Goal: Communication & Community: Answer question/provide support

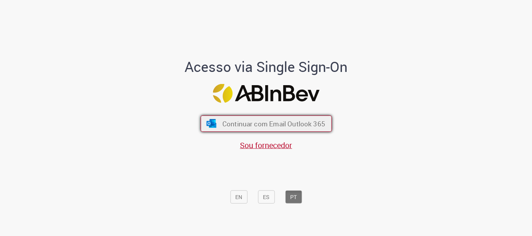
click at [273, 121] on span "Continuar com Email Outlook 365" at bounding box center [273, 124] width 103 height 9
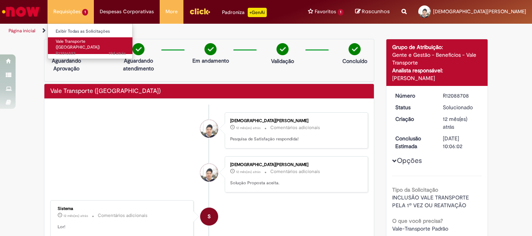
click at [79, 43] on span "Vale Transporte ([GEOGRAPHIC_DATA])" at bounding box center [78, 45] width 44 height 12
click at [77, 51] on span "19d atrás 19 dias atrás R13516523" at bounding box center [91, 54] width 70 height 6
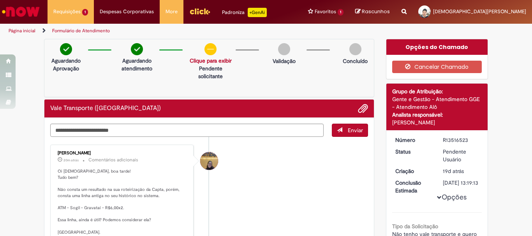
click at [206, 61] on link "Clique para exibir" at bounding box center [211, 60] width 42 height 7
click at [202, 76] on p "Solicitação aprovada" at bounding box center [206, 76] width 49 height 8
click at [205, 62] on link "Clique para exibir" at bounding box center [211, 60] width 42 height 7
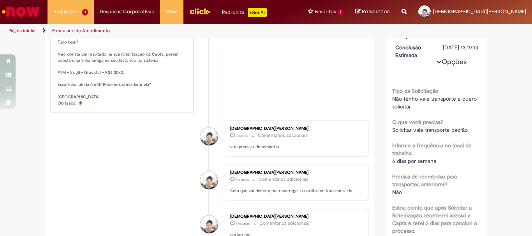
scroll to position [137, 0]
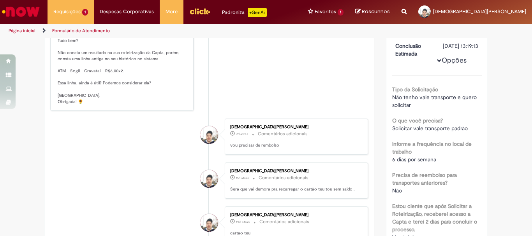
click at [104, 100] on p "Oi [DEMOGRAPHIC_DATA], boa tarde! Tudo bem? Não consta um resultado na sua rote…" at bounding box center [123, 68] width 130 height 73
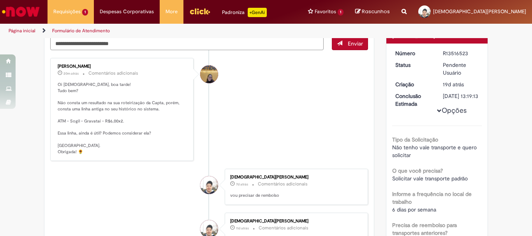
scroll to position [85, 0]
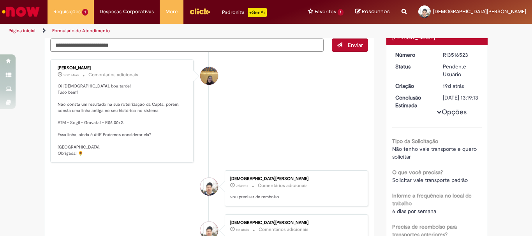
click at [65, 83] on p "Oi [DEMOGRAPHIC_DATA], boa tarde! Tudo bem? Não consta um resultado na sua rote…" at bounding box center [123, 119] width 130 height 73
click at [80, 155] on p "Oi [DEMOGRAPHIC_DATA], boa tarde! Tudo bem? Não consta um resultado na sua rote…" at bounding box center [123, 119] width 130 height 73
click at [205, 78] on div "Amanda De Campos Gomes Do Nascimento" at bounding box center [209, 76] width 18 height 18
click at [211, 82] on div "Amanda De Campos Gomes Do Nascimento" at bounding box center [209, 76] width 18 height 18
click at [110, 48] on textarea "Digite sua mensagem aqui..." at bounding box center [186, 45] width 273 height 13
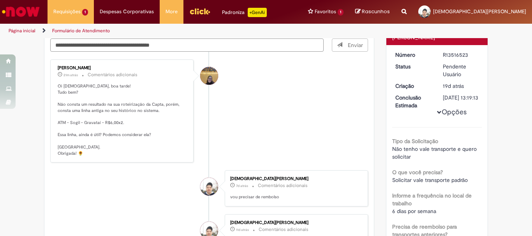
type textarea "**********"
click at [82, 145] on p "Oi [DEMOGRAPHIC_DATA], boa tarde! Tudo bem? Não consta um resultado na sua rote…" at bounding box center [123, 119] width 130 height 73
click at [90, 130] on p "Oi [DEMOGRAPHIC_DATA], boa tarde! Tudo bem? Não consta um resultado na sua rote…" at bounding box center [123, 119] width 130 height 73
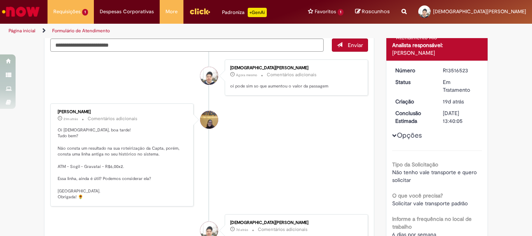
click at [94, 123] on div "[PERSON_NAME] 21m atrás 21 minutos atrás Comentários adicionais Oi [PERSON_NAME…" at bounding box center [122, 155] width 139 height 99
click at [210, 121] on div "Amanda De Campos Gomes Do Nascimento" at bounding box center [209, 120] width 18 height 18
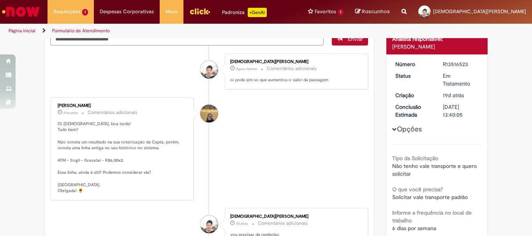
scroll to position [84, 0]
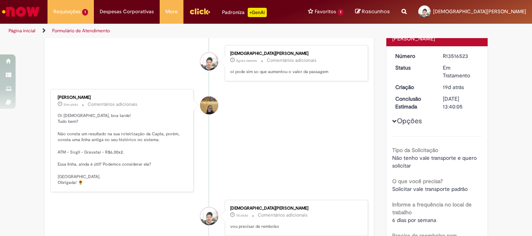
click at [203, 104] on div "Amanda De Campos Gomes Do Nascimento" at bounding box center [209, 106] width 18 height 18
click at [111, 167] on p "Oi [DEMOGRAPHIC_DATA], boa tarde! Tudo bem? Não consta um resultado na sua rote…" at bounding box center [123, 149] width 130 height 73
click at [58, 105] on span "Histórico de tíquete" at bounding box center [60, 104] width 5 height 5
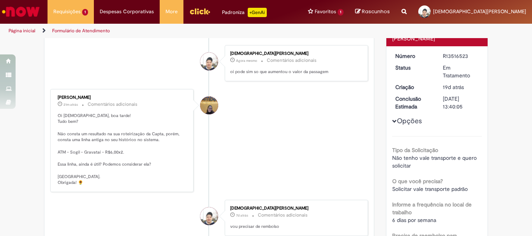
click at [58, 104] on span "Histórico de tíquete" at bounding box center [60, 104] width 5 height 5
click at [60, 105] on span "Histórico de tíquete" at bounding box center [60, 104] width 5 height 5
click at [95, 106] on small "Comentários adicionais" at bounding box center [113, 104] width 50 height 7
click at [99, 156] on p "Oi [DEMOGRAPHIC_DATA], boa tarde! Tudo bem? Não consta um resultado na sua rote…" at bounding box center [123, 149] width 130 height 73
click at [97, 164] on p "Oi [DEMOGRAPHIC_DATA], boa tarde! Tudo bem? Não consta um resultado na sua rote…" at bounding box center [123, 149] width 130 height 73
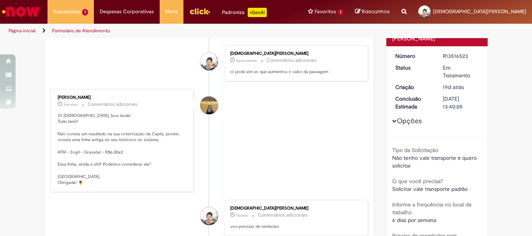
click at [106, 166] on p "Oi [DEMOGRAPHIC_DATA], boa tarde! Tudo bem? Não consta um resultado na sua rote…" at bounding box center [123, 149] width 130 height 73
click at [125, 175] on p "Oi [DEMOGRAPHIC_DATA], boa tarde! Tudo bem? Não consta um resultado na sua rote…" at bounding box center [123, 149] width 130 height 73
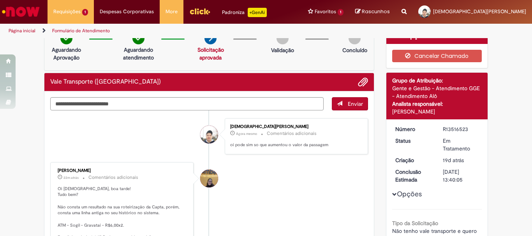
scroll to position [0, 0]
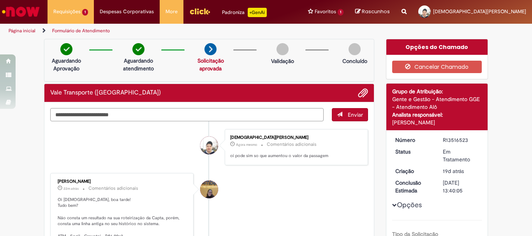
click at [187, 119] on textarea "Digite sua mensagem aqui..." at bounding box center [186, 114] width 273 height 13
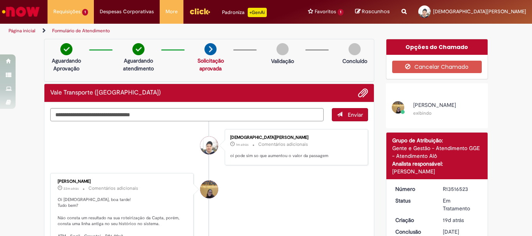
click at [394, 108] on div at bounding box center [398, 107] width 12 height 12
click at [420, 106] on span "[PERSON_NAME]" at bounding box center [434, 105] width 43 height 7
click at [422, 109] on span "[PERSON_NAME]" at bounding box center [434, 105] width 43 height 7
click at [421, 116] on small "exibindo" at bounding box center [422, 113] width 18 height 6
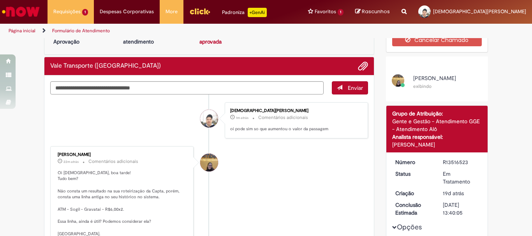
scroll to position [13, 0]
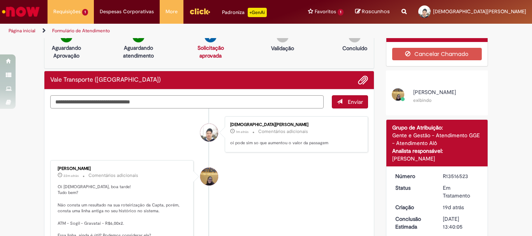
click at [184, 102] on textarea "**********" at bounding box center [186, 101] width 273 height 13
type textarea "**********"
click at [354, 99] on span "Enviar" at bounding box center [355, 102] width 15 height 7
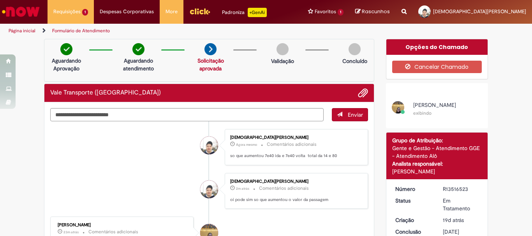
click at [423, 109] on span "[PERSON_NAME]" at bounding box center [434, 105] width 43 height 7
click at [423, 116] on small "exibindo" at bounding box center [422, 113] width 18 height 6
click at [395, 111] on div at bounding box center [398, 107] width 12 height 12
click at [235, 112] on textarea "Digite sua mensagem aqui..." at bounding box center [186, 114] width 273 height 13
type textarea "**********"
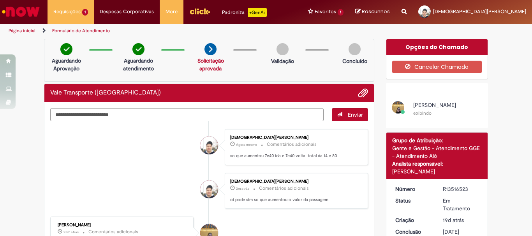
click at [343, 116] on button "Enviar" at bounding box center [350, 114] width 36 height 13
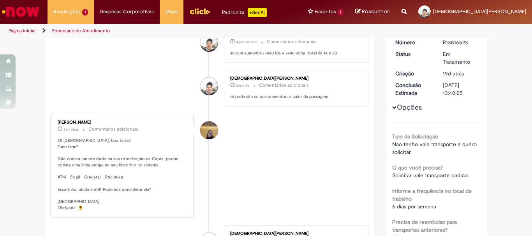
scroll to position [138, 0]
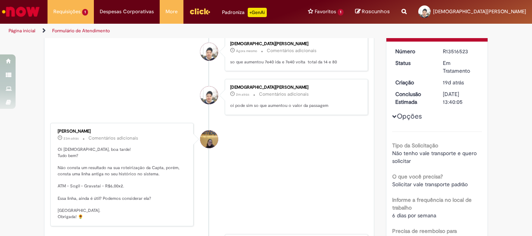
click at [58, 198] on p "Oi [DEMOGRAPHIC_DATA], boa tarde! Tudo bem? Não consta um resultado na sua rote…" at bounding box center [123, 183] width 130 height 73
click at [69, 198] on p "Oi [DEMOGRAPHIC_DATA], boa tarde! Tudo bem? Não consta um resultado na sua rote…" at bounding box center [123, 183] width 130 height 73
click at [70, 215] on p "Oi [DEMOGRAPHIC_DATA], boa tarde! Tudo bem? Não consta um resultado na sua rote…" at bounding box center [123, 183] width 130 height 73
click at [100, 170] on p "Oi [DEMOGRAPHIC_DATA], boa tarde! Tudo bem? Não consta um resultado na sua rote…" at bounding box center [123, 183] width 130 height 73
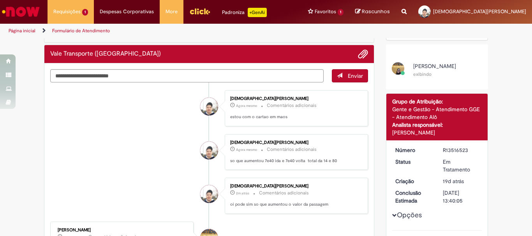
scroll to position [37, 0]
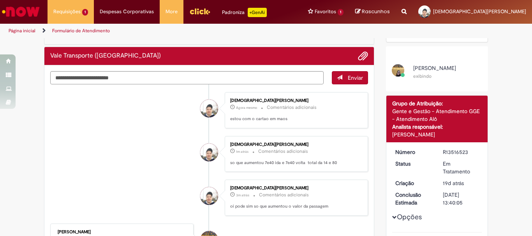
click at [413, 79] on small "exibindo" at bounding box center [422, 76] width 18 height 6
click at [396, 76] on div at bounding box center [398, 70] width 12 height 12
click at [396, 69] on div at bounding box center [398, 70] width 12 height 12
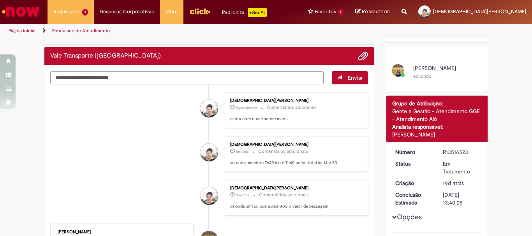
click at [427, 67] on span "[PERSON_NAME]" at bounding box center [434, 68] width 43 height 7
click at [397, 74] on div at bounding box center [398, 70] width 12 height 12
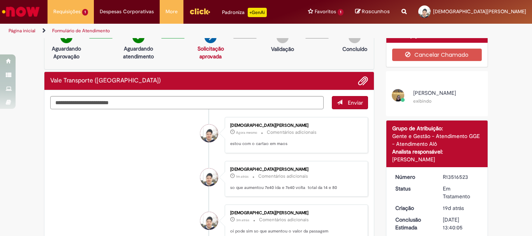
scroll to position [0, 0]
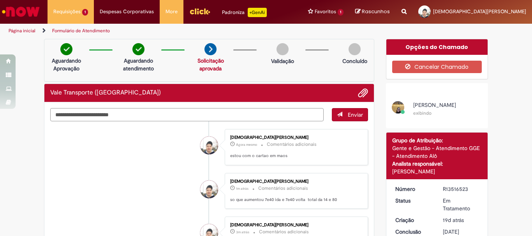
click at [199, 118] on textarea "Digite sua mensagem aqui..." at bounding box center [186, 114] width 273 height 13
type textarea "**********"
click at [348, 114] on span "Enviar" at bounding box center [355, 114] width 15 height 7
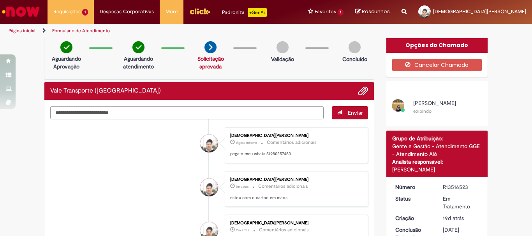
scroll to position [39, 0]
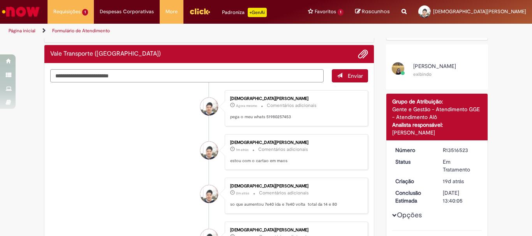
click at [145, 74] on textarea "Digite sua mensagem aqui..." at bounding box center [186, 75] width 273 height 13
type textarea "**********"
click at [348, 77] on span "Enviar" at bounding box center [355, 75] width 15 height 7
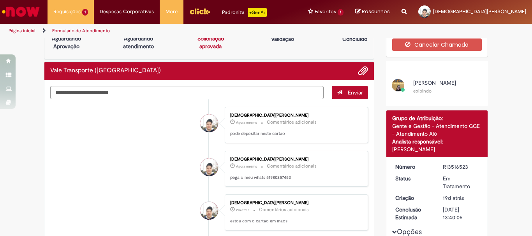
click at [392, 88] on span at bounding box center [400, 87] width 16 height 16
click at [394, 85] on div at bounding box center [398, 85] width 12 height 12
click at [415, 83] on span "[PERSON_NAME]" at bounding box center [434, 82] width 43 height 7
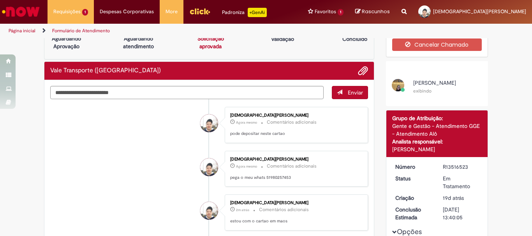
click at [447, 83] on span "[PERSON_NAME]" at bounding box center [434, 82] width 43 height 7
click at [456, 86] on span "[PERSON_NAME]" at bounding box center [434, 82] width 43 height 7
click at [439, 86] on span "[PERSON_NAME]" at bounding box center [434, 82] width 43 height 7
click at [420, 94] on small "exibindo" at bounding box center [422, 91] width 18 height 6
click at [425, 94] on small "exibindo" at bounding box center [422, 91] width 18 height 6
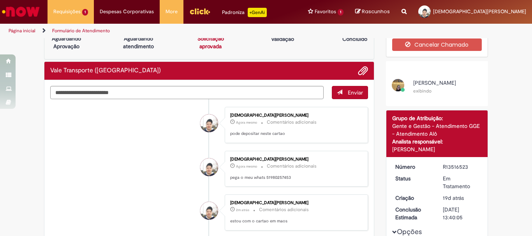
click at [396, 86] on div at bounding box center [398, 85] width 12 height 12
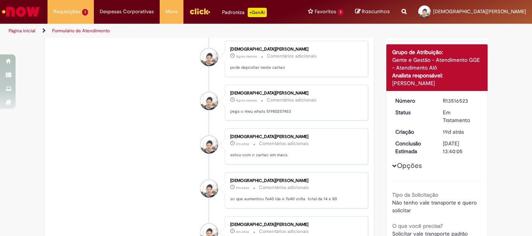
scroll to position [0, 0]
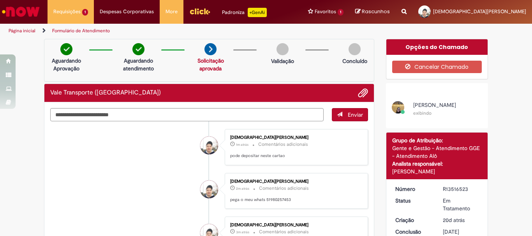
click at [392, 108] on div at bounding box center [398, 107] width 12 height 12
click at [417, 108] on span "[PERSON_NAME]" at bounding box center [434, 105] width 43 height 7
click at [192, 13] on img "Menu Cabeçalho" at bounding box center [199, 11] width 21 height 12
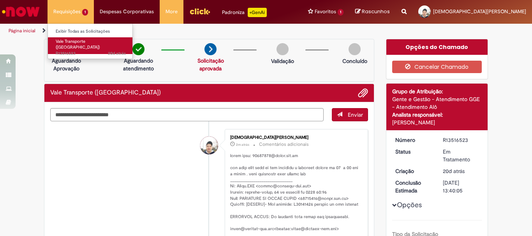
click at [81, 51] on span "20d atrás 20 dias atrás R13516523" at bounding box center [91, 54] width 70 height 6
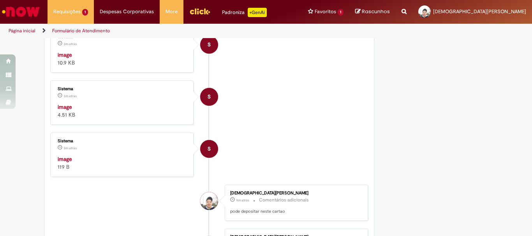
scroll to position [1420, 0]
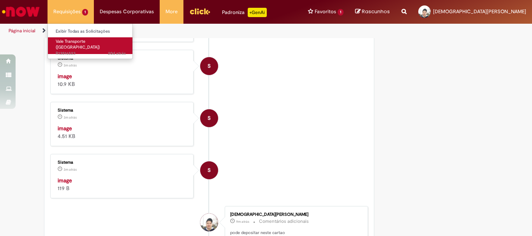
click at [91, 41] on span "Vale Transporte ([GEOGRAPHIC_DATA])" at bounding box center [78, 45] width 44 height 12
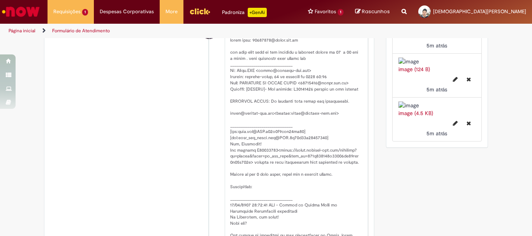
scroll to position [540, 0]
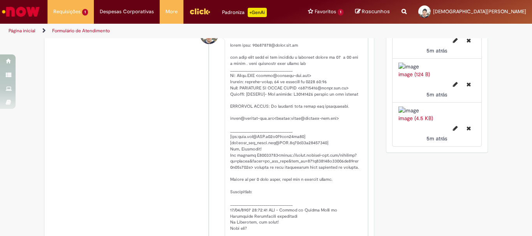
click at [411, 122] on div "image (4.5 KB)" at bounding box center [438, 119] width 78 height 8
click at [409, 122] on link "image (4.5 KB)" at bounding box center [416, 118] width 35 height 7
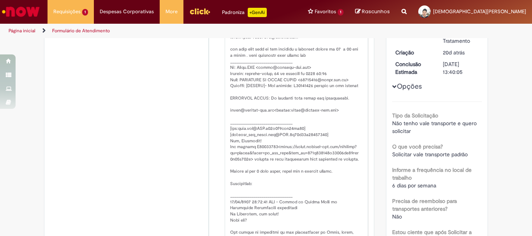
scroll to position [0, 0]
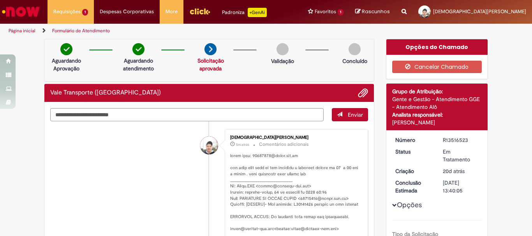
click at [195, 9] on img "Menu Cabeçalho" at bounding box center [199, 11] width 21 height 12
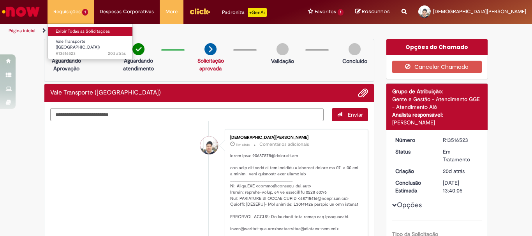
click at [79, 29] on link "Exibir Todas as Solicitações" at bounding box center [91, 31] width 86 height 9
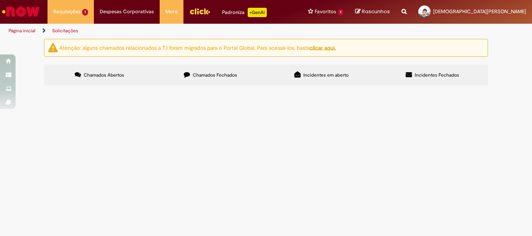
click at [0, 0] on td "R13516523" at bounding box center [0, 0] width 0 height 0
click at [0, 0] on span "Em Tratamento" at bounding box center [0, 0] width 0 height 0
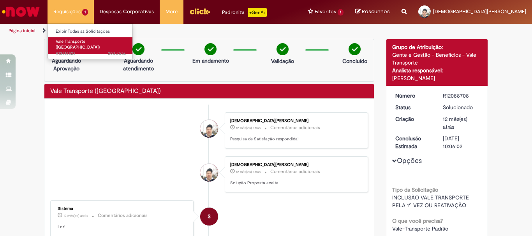
click at [77, 41] on span "Vale Transporte ([GEOGRAPHIC_DATA])" at bounding box center [78, 45] width 44 height 12
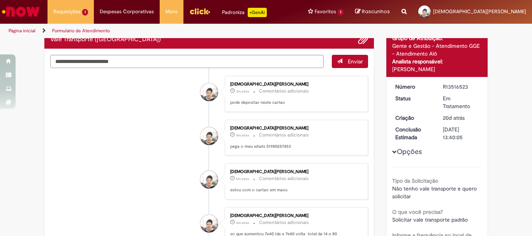
scroll to position [32, 0]
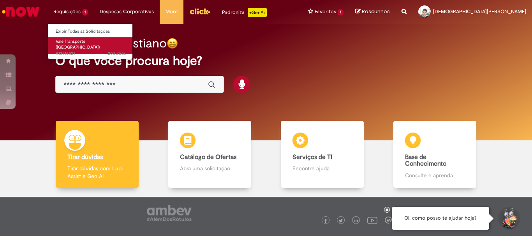
click at [67, 42] on span "Vale Transporte ([GEOGRAPHIC_DATA])" at bounding box center [78, 45] width 44 height 12
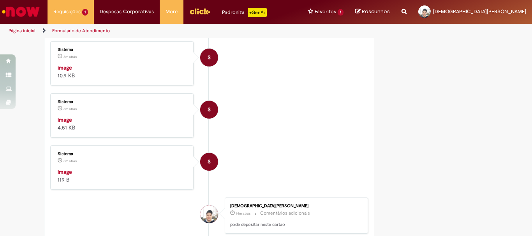
scroll to position [1425, 0]
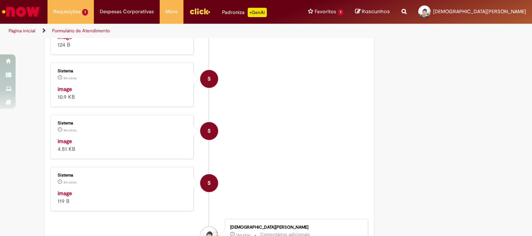
click at [60, 93] on strong "image" at bounding box center [65, 89] width 14 height 7
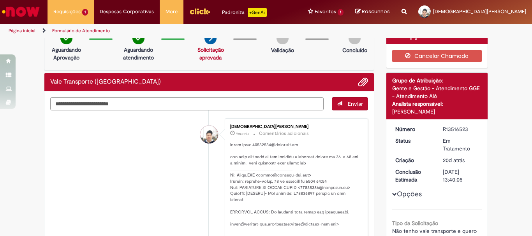
scroll to position [0, 0]
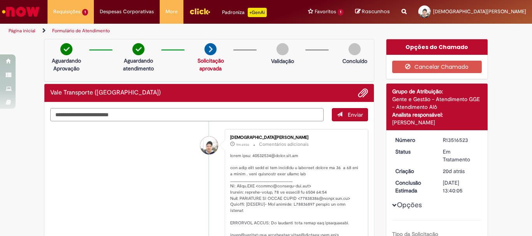
click at [161, 115] on textarea "Digite sua mensagem aqui..." at bounding box center [186, 114] width 273 height 13
